Goal: Transaction & Acquisition: Book appointment/travel/reservation

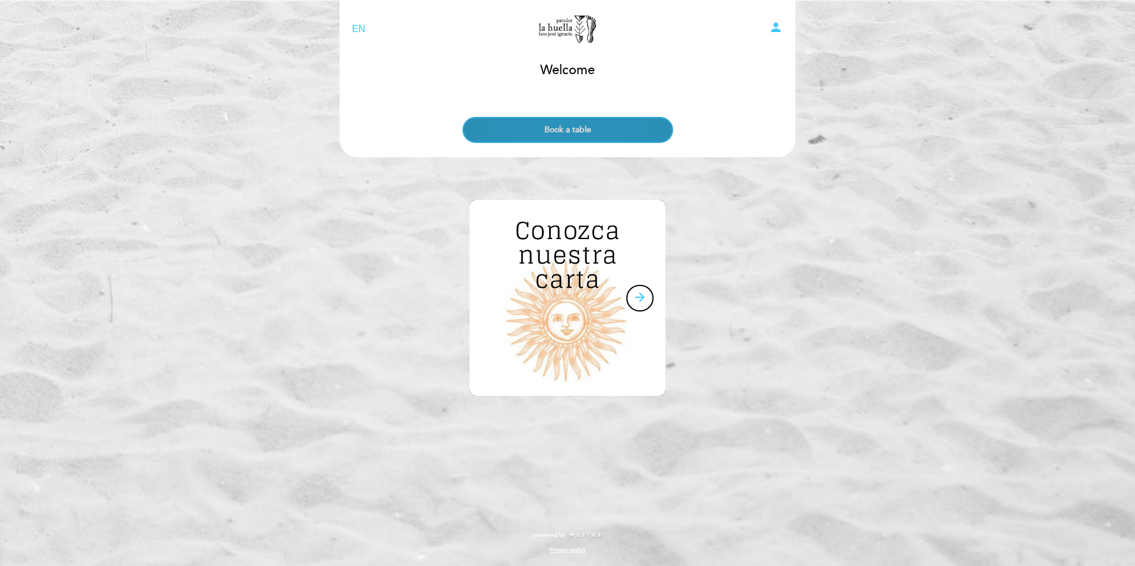
click at [594, 132] on button "Book a table" at bounding box center [567, 130] width 211 height 26
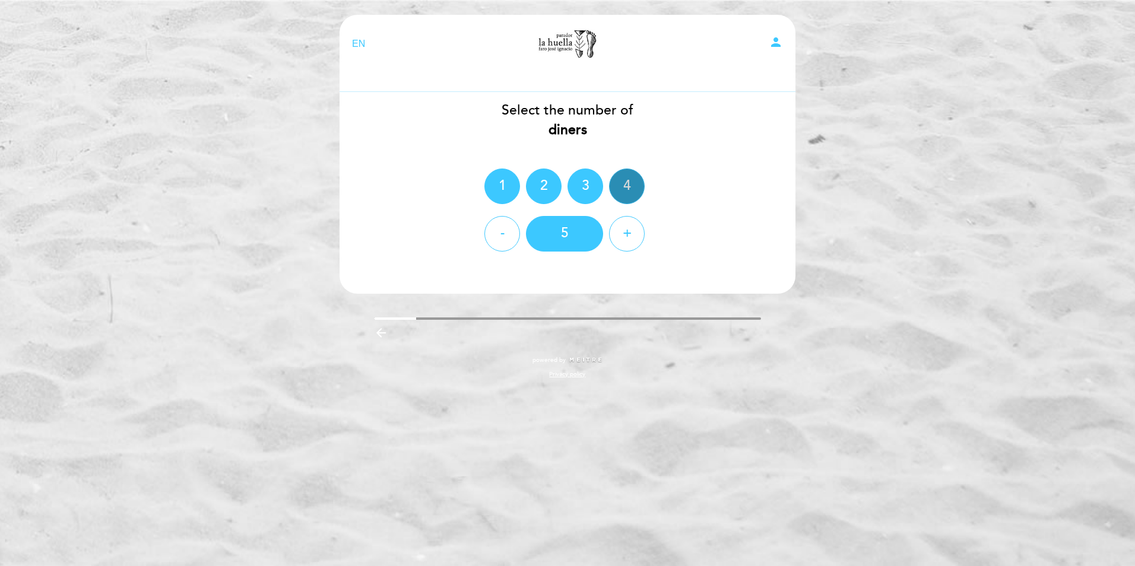
click at [619, 183] on div "4" at bounding box center [627, 187] width 36 height 36
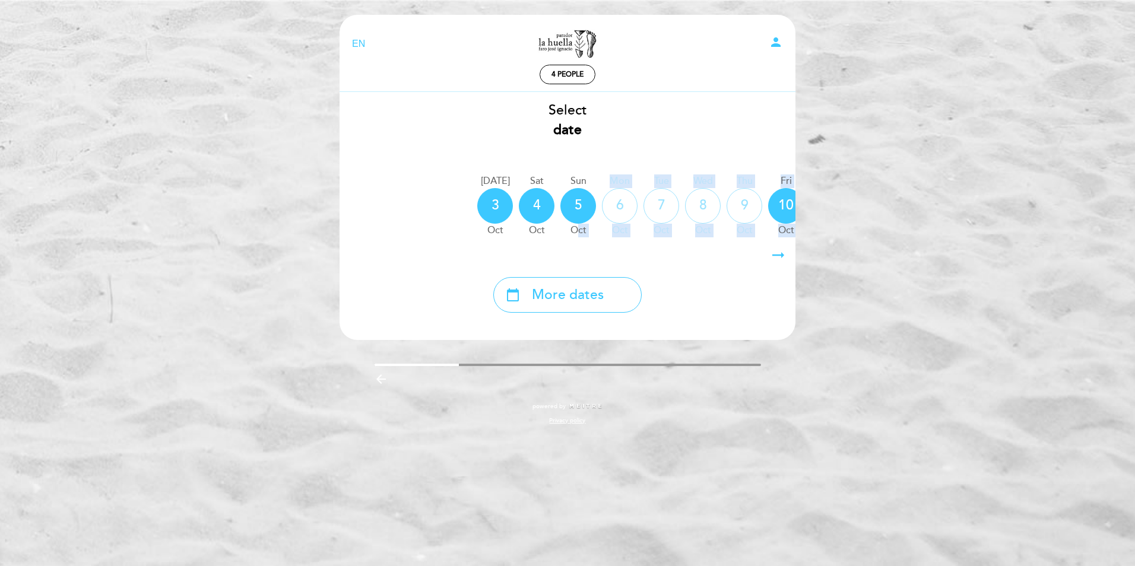
drag, startPoint x: 578, startPoint y: 242, endPoint x: 626, endPoint y: 247, distance: 48.4
click at [626, 247] on div "Select date [DATE] [DATE] [DATE] [DATE] [DATE] [DATE] [DATE] [DATE] [DATE]" at bounding box center [567, 207] width 457 height 212
click at [776, 257] on icon "arrow_right_alt" at bounding box center [778, 256] width 18 height 26
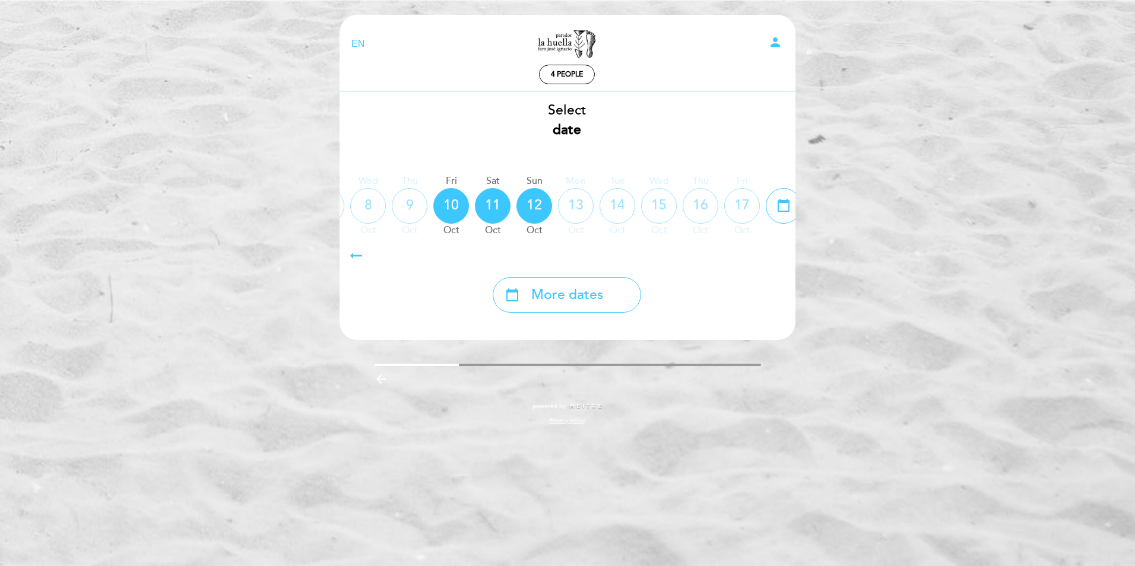
scroll to position [0, 346]
click at [776, 257] on icon "arrow_right_alt" at bounding box center [778, 256] width 18 height 26
click at [776, 208] on icon "calendar_today" at bounding box center [772, 205] width 14 height 20
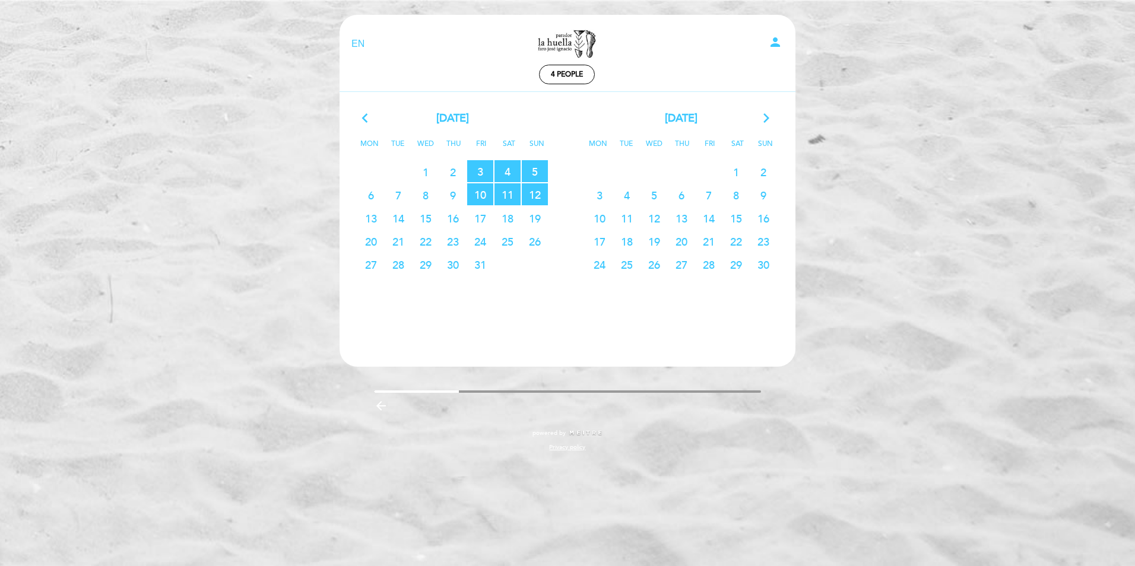
click at [764, 120] on icon "arrow_forward_ios" at bounding box center [766, 118] width 11 height 15
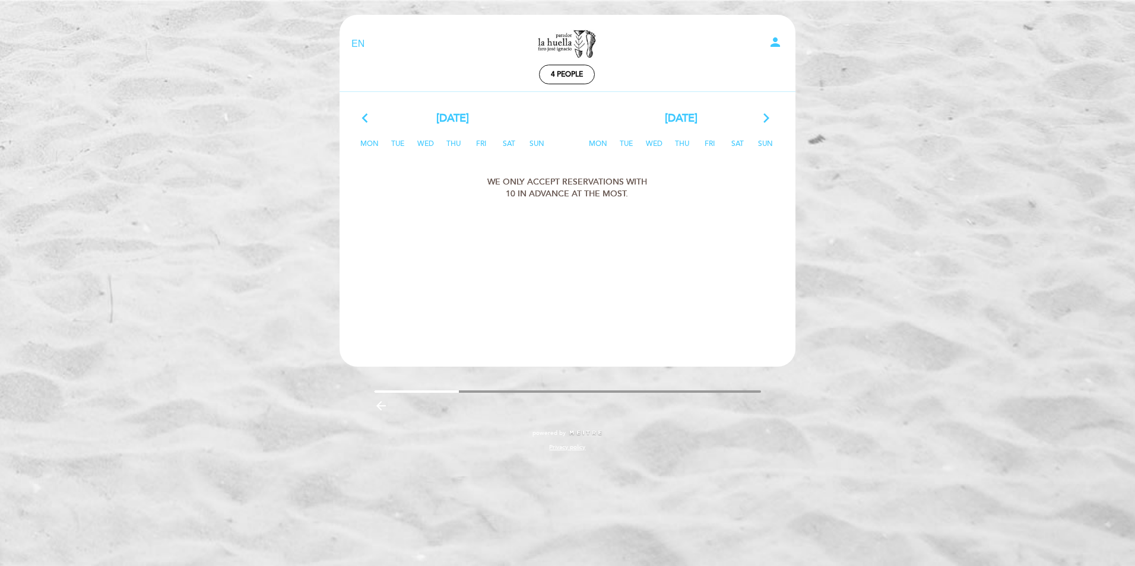
click at [361, 122] on div "arrow_back_ios [DATE] arrow_forward_ios" at bounding box center [452, 118] width 229 height 15
click at [363, 119] on icon "arrow_back_ios" at bounding box center [367, 118] width 11 height 15
